Goal: Find specific page/section: Find specific page/section

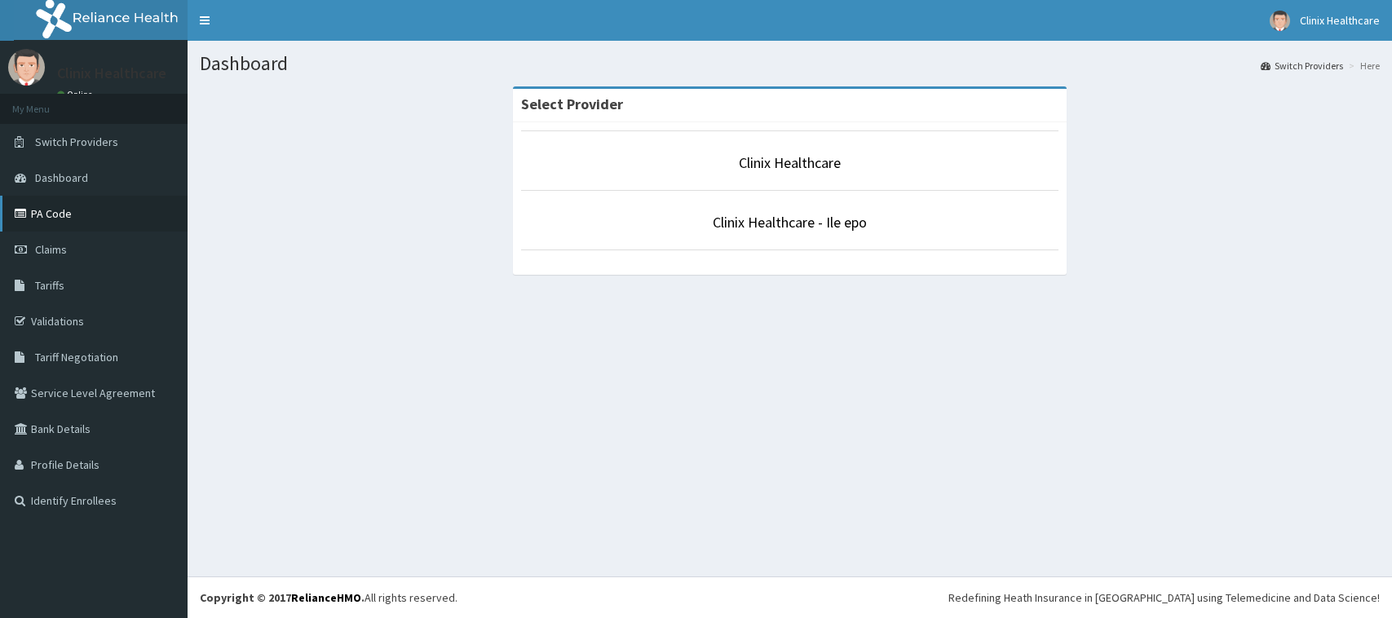
click at [64, 210] on link "PA Code" at bounding box center [94, 214] width 188 height 36
click at [22, 218] on icon at bounding box center [23, 213] width 16 height 11
